Goal: Information Seeking & Learning: Learn about a topic

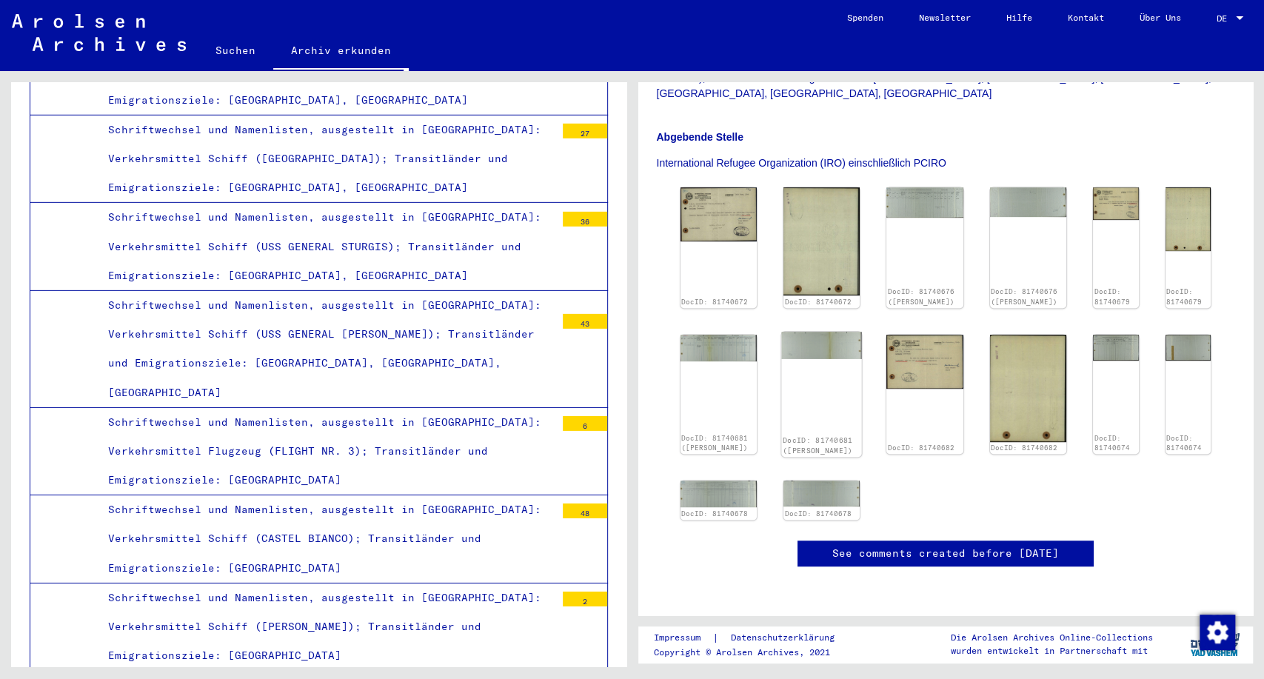
scroll to position [411, 0]
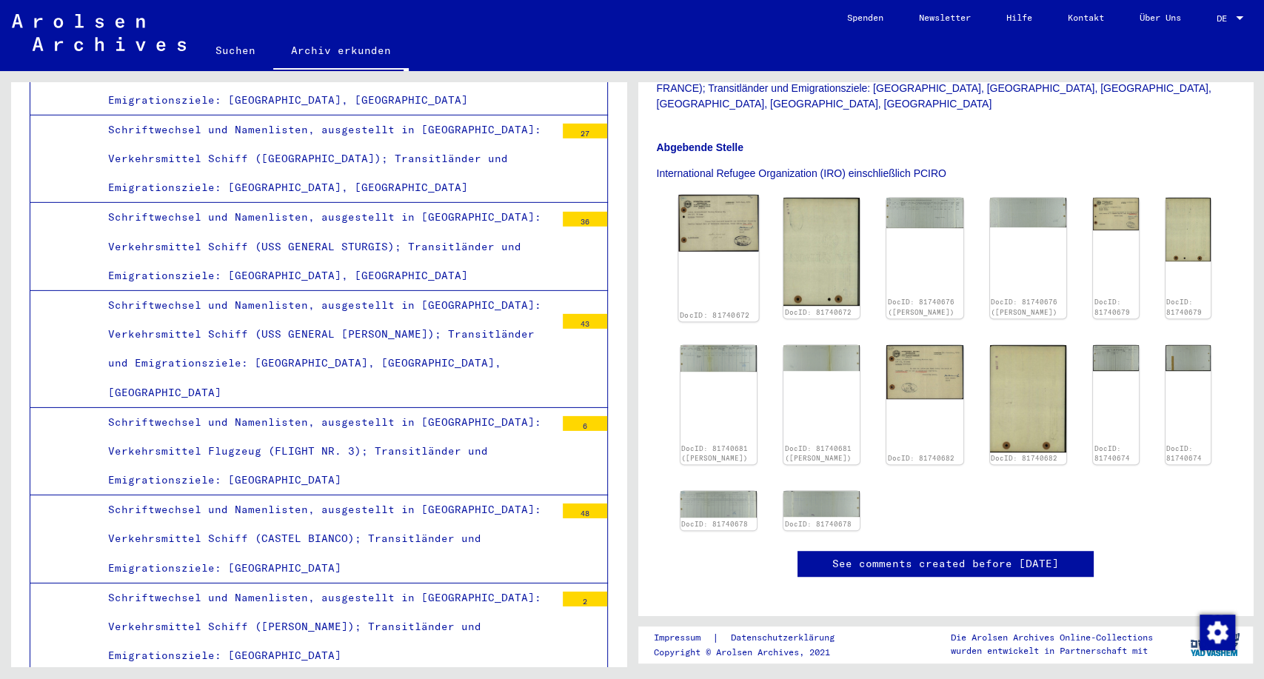
click at [721, 195] on img at bounding box center [718, 223] width 81 height 56
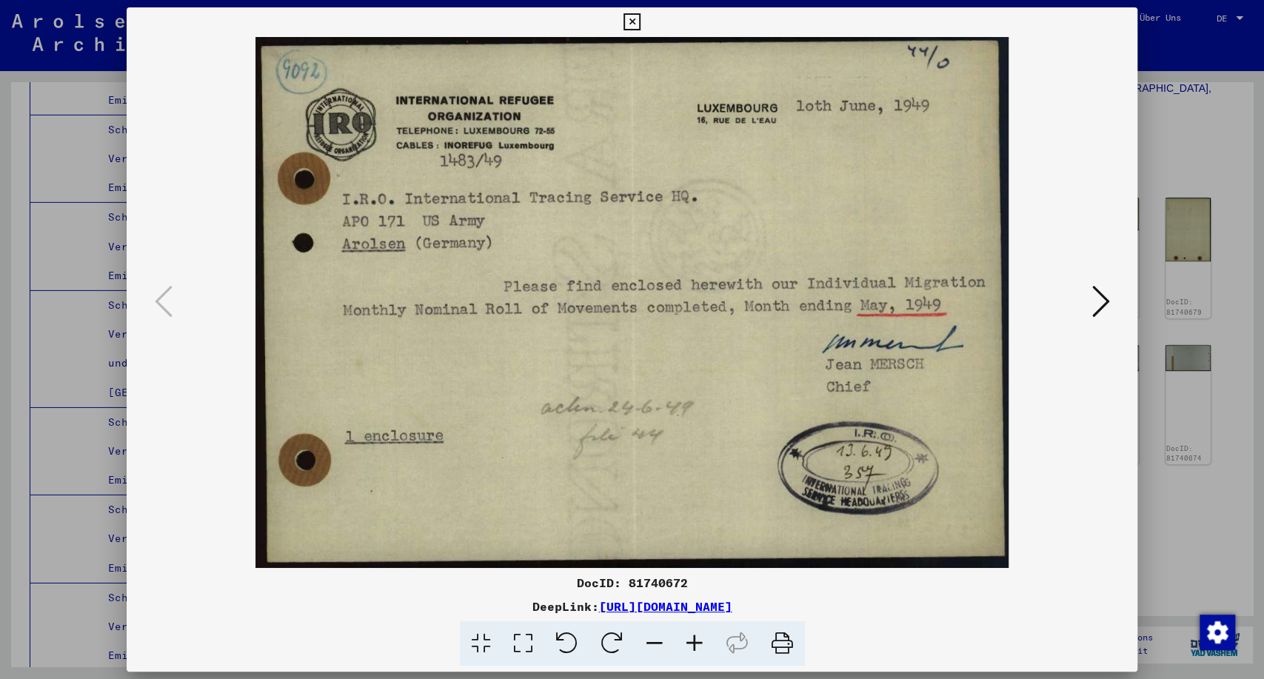
click at [1108, 304] on icon at bounding box center [1100, 302] width 18 height 36
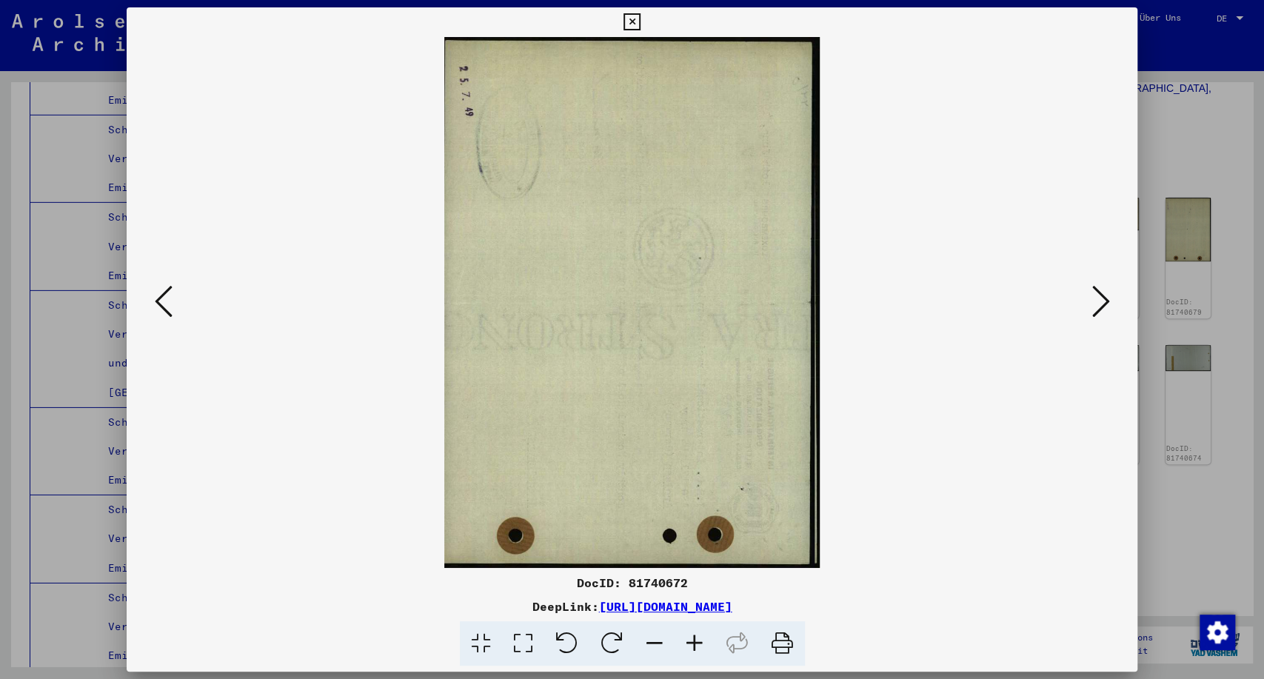
click at [1108, 304] on icon at bounding box center [1100, 302] width 18 height 36
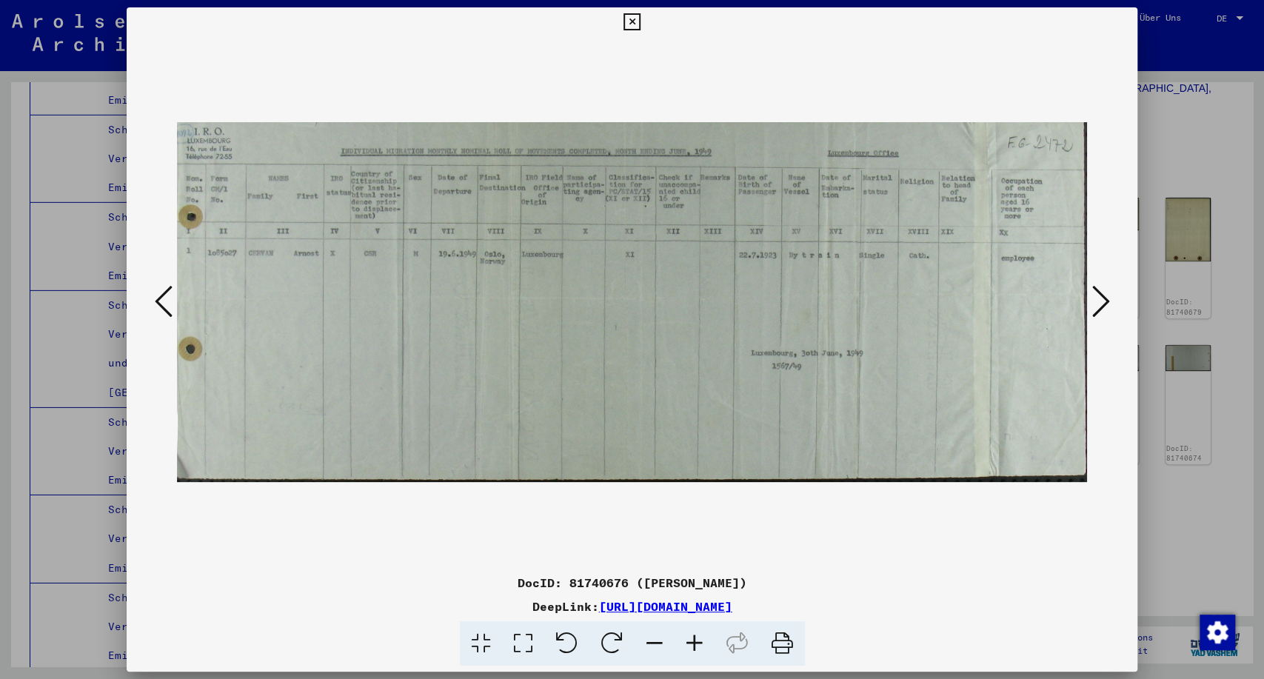
click at [1108, 304] on icon at bounding box center [1100, 302] width 18 height 36
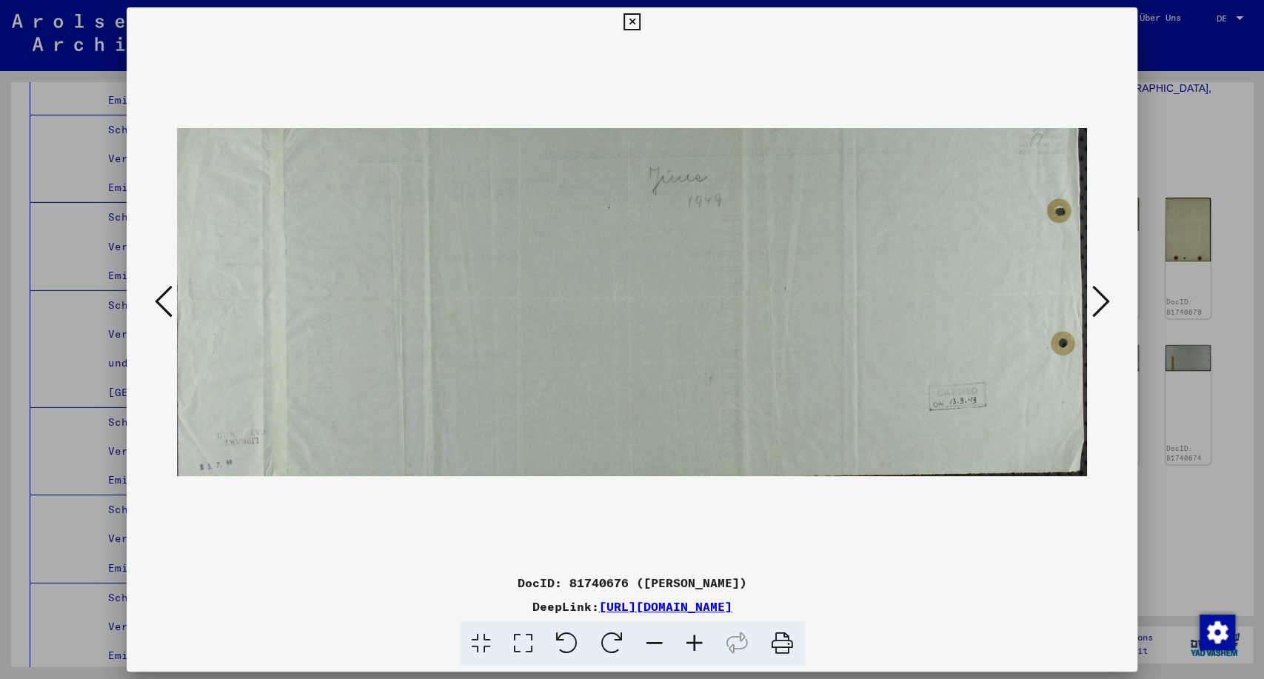
click at [1108, 304] on icon at bounding box center [1100, 302] width 18 height 36
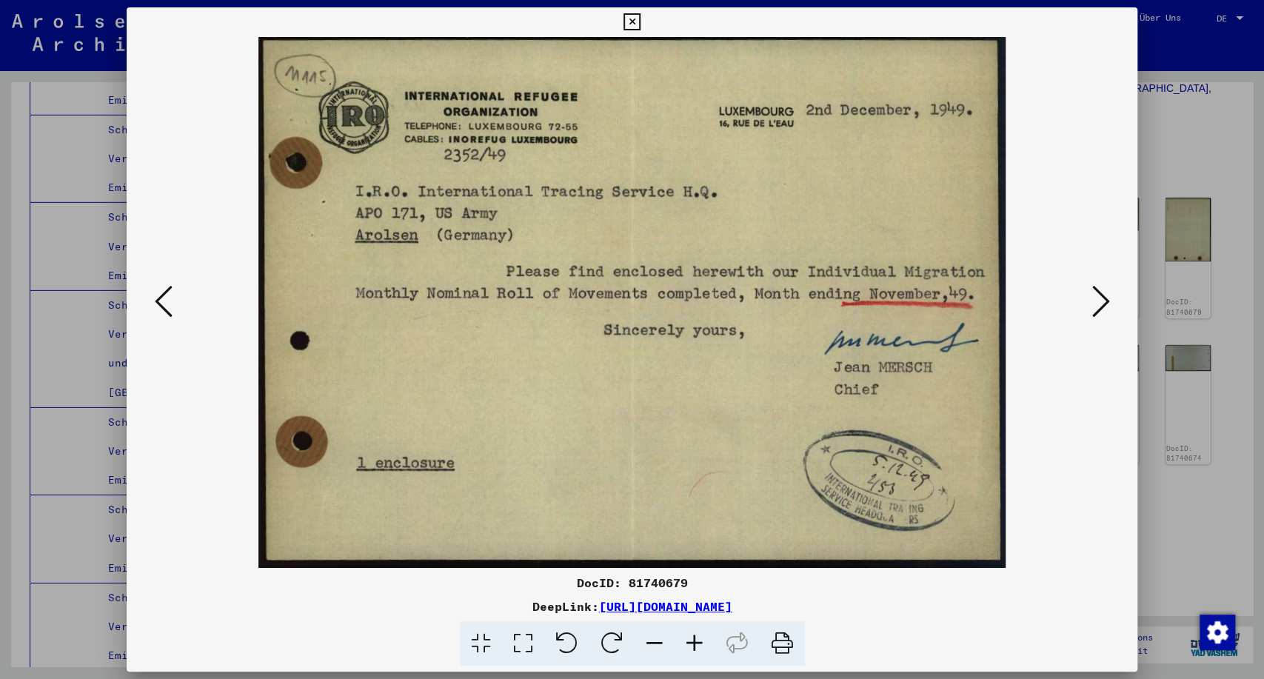
click at [1108, 304] on icon at bounding box center [1100, 302] width 18 height 36
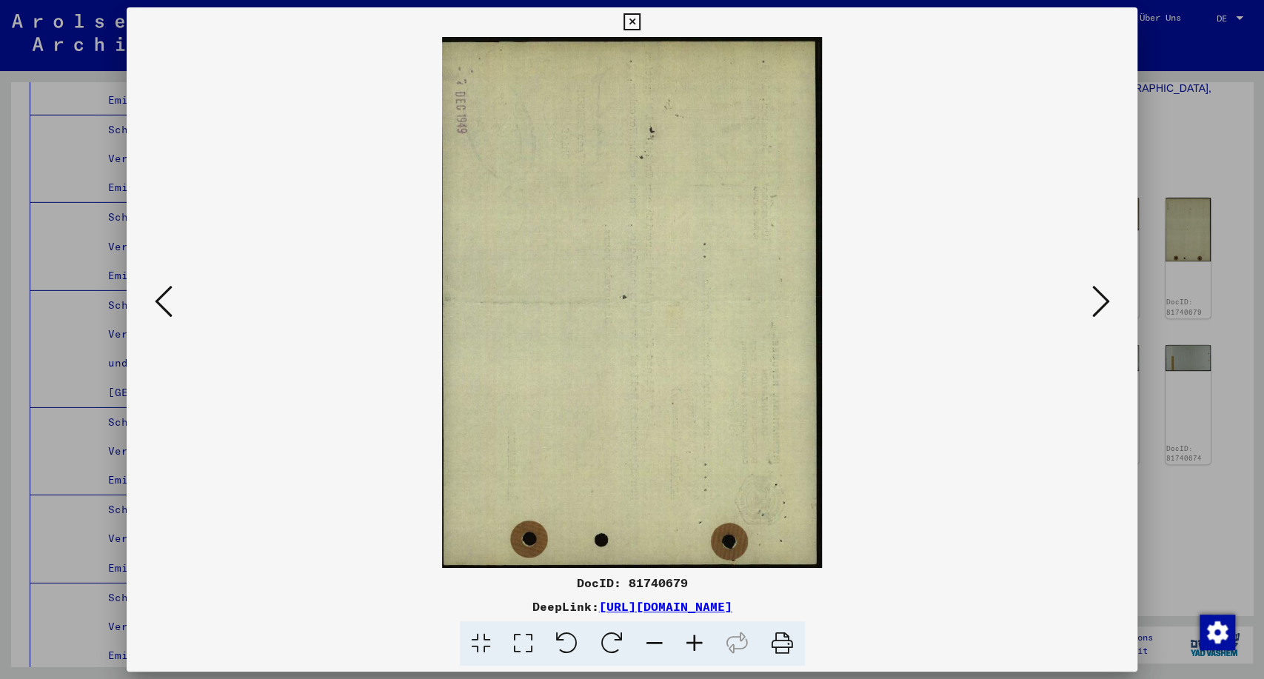
click at [1108, 304] on icon at bounding box center [1100, 302] width 18 height 36
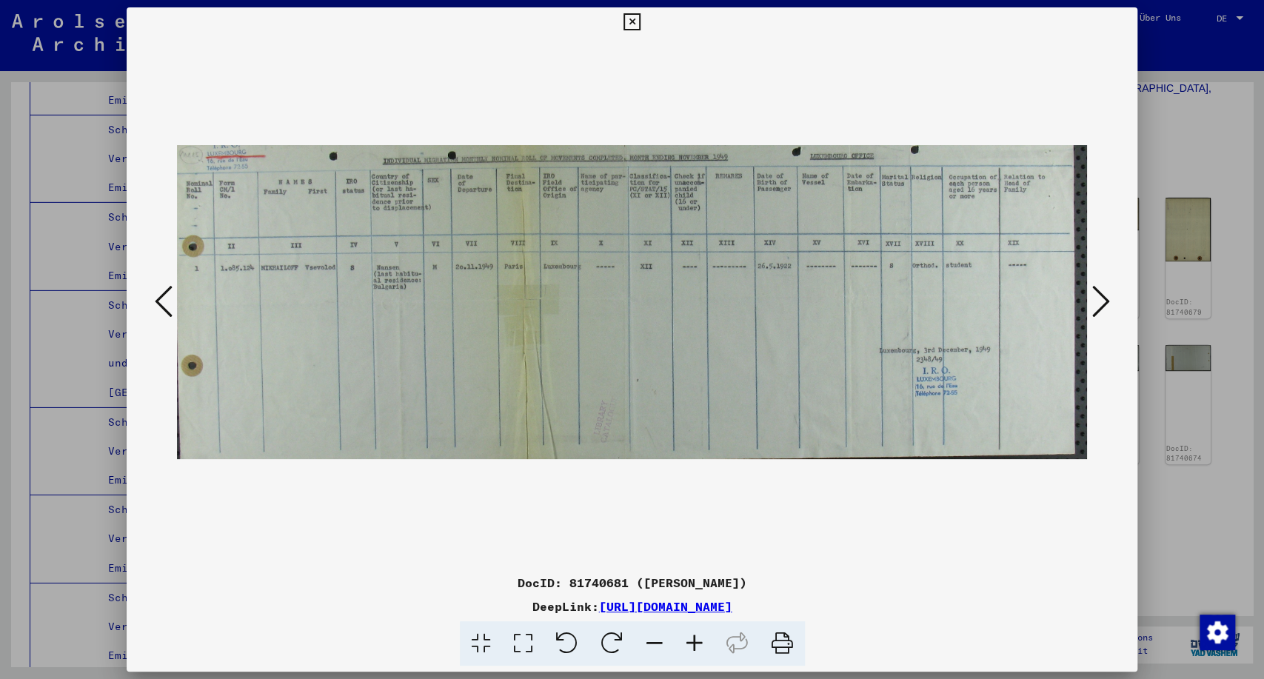
click at [1108, 304] on icon at bounding box center [1100, 302] width 18 height 36
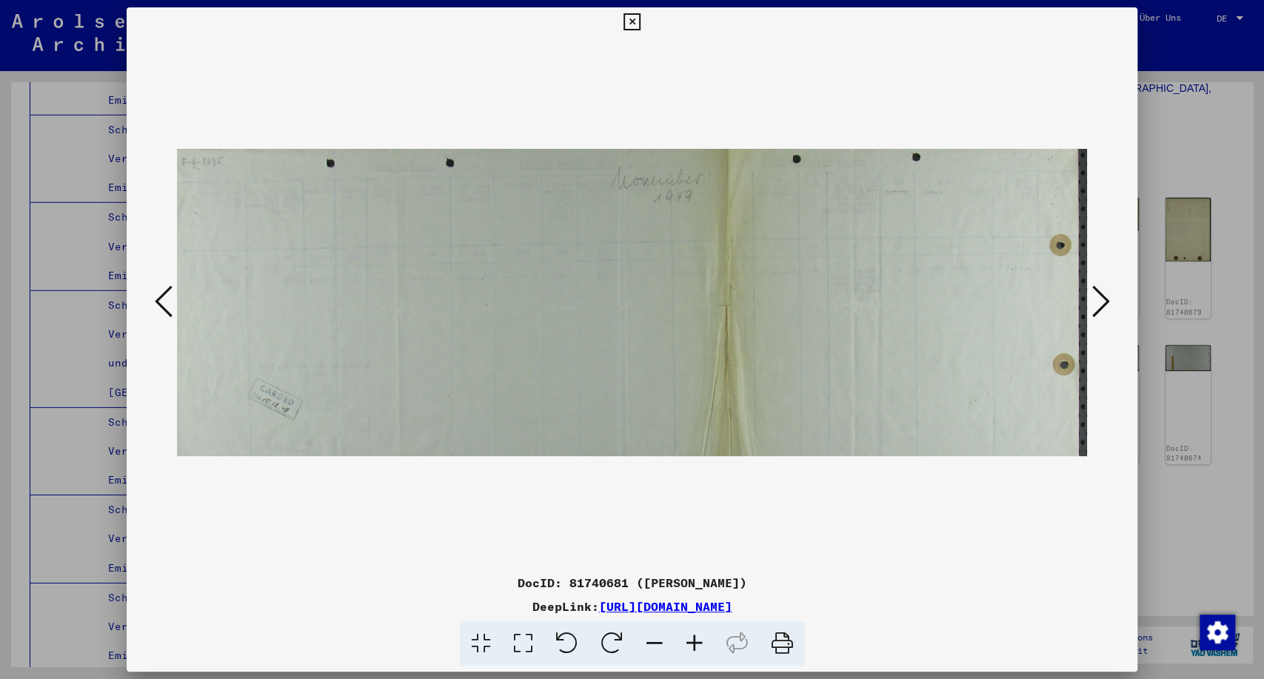
click at [1108, 304] on icon at bounding box center [1100, 302] width 18 height 36
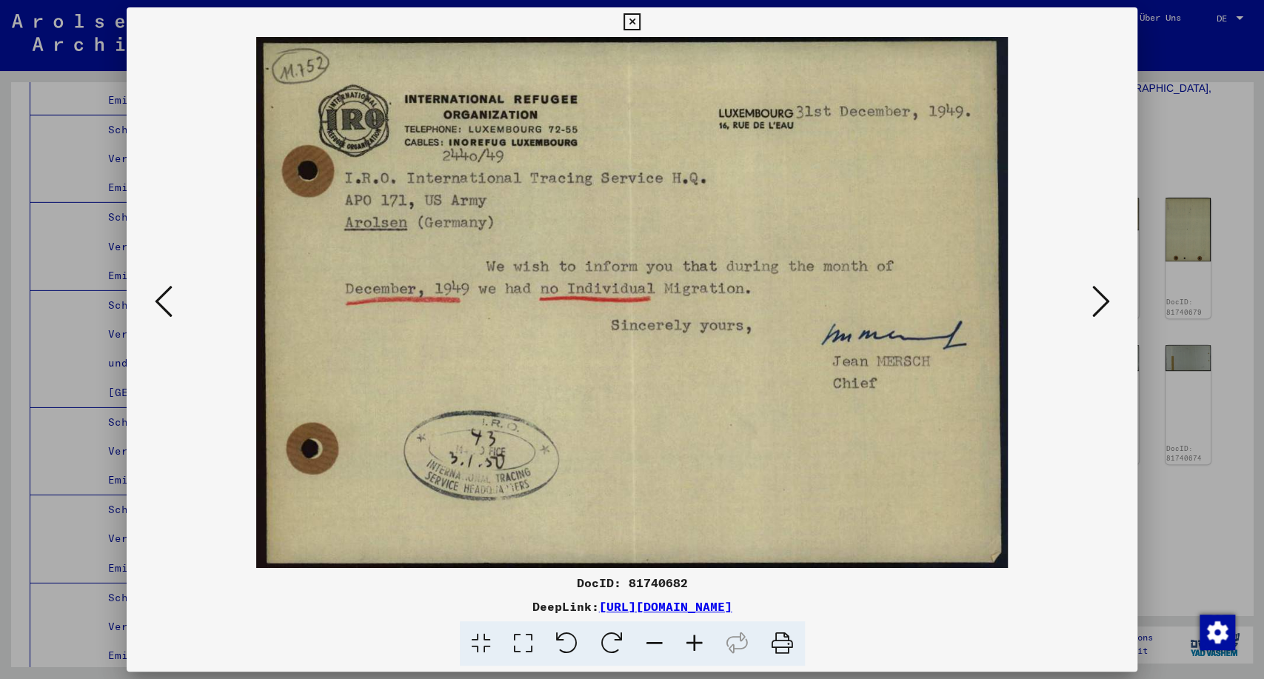
click at [1108, 304] on icon at bounding box center [1100, 302] width 18 height 36
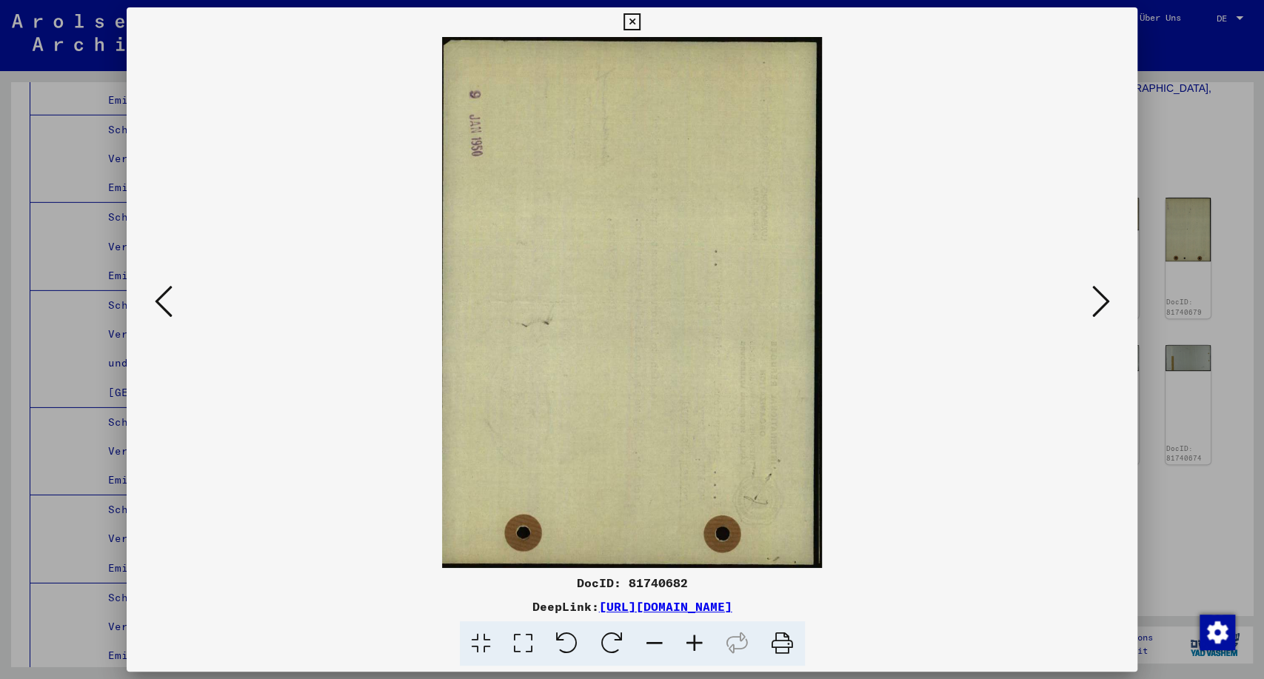
click at [1240, 250] on div at bounding box center [632, 339] width 1264 height 679
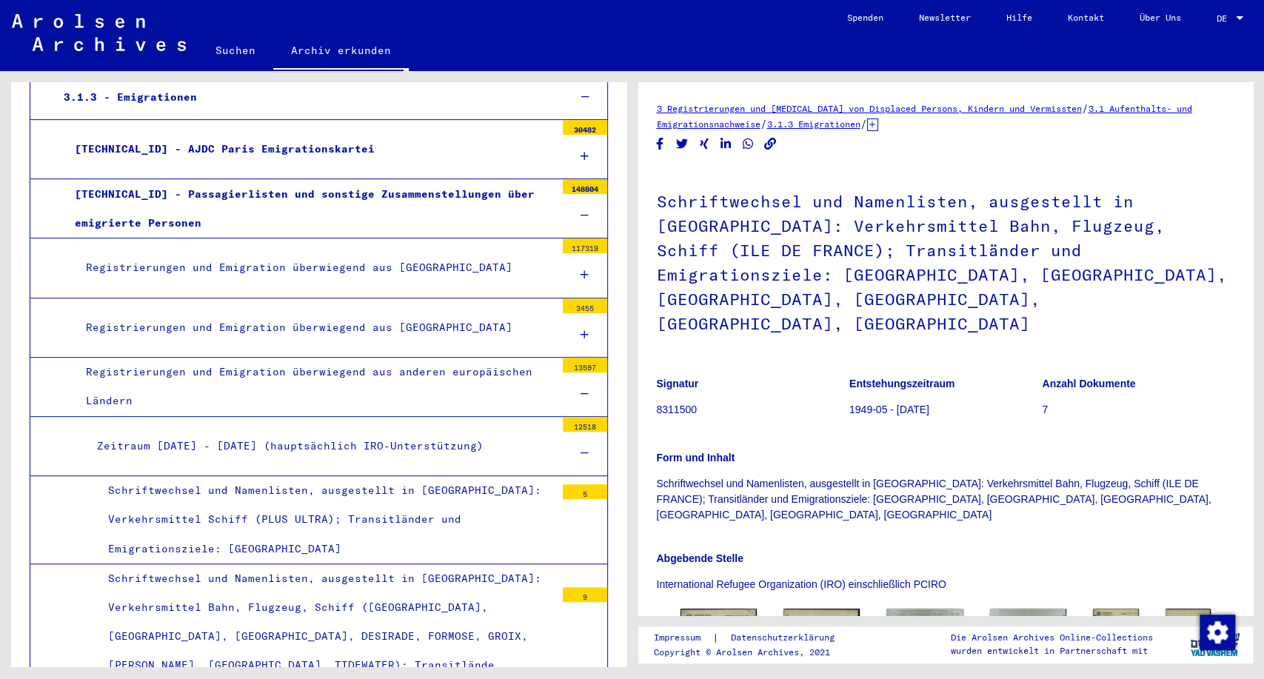
scroll to position [0, 0]
